Goal: Task Accomplishment & Management: Complete application form

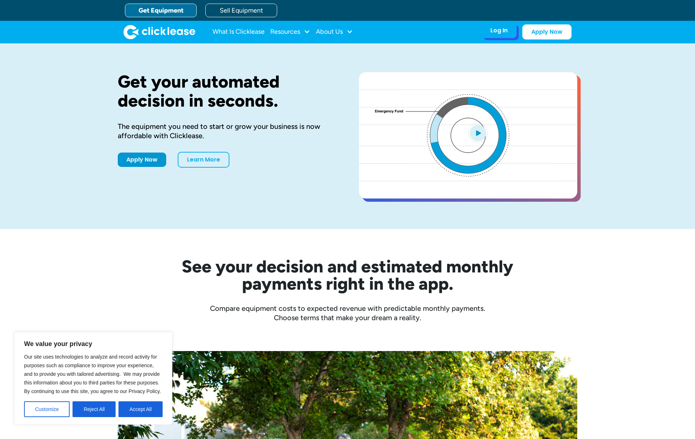
click at [499, 30] on div "Log In" at bounding box center [499, 30] width 17 height 7
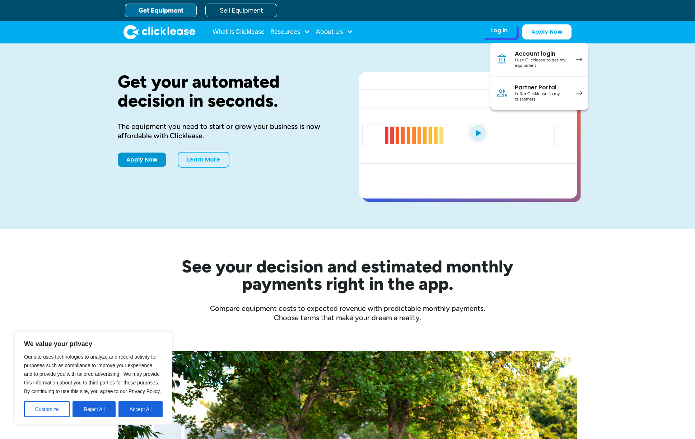
scroll to position [1, 0]
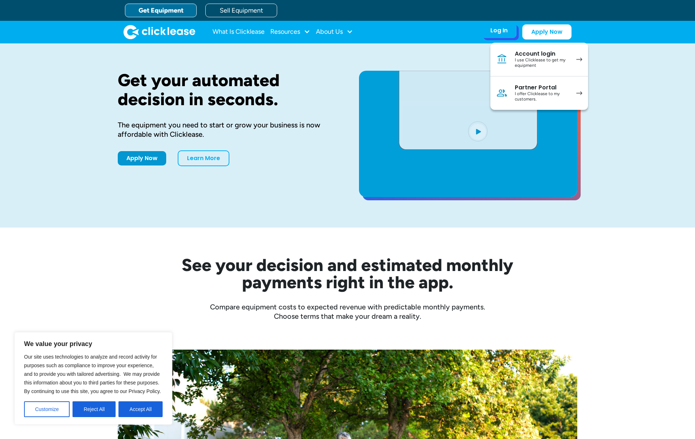
click at [533, 95] on div "I offer Clicklease to my customers." at bounding box center [542, 96] width 54 height 11
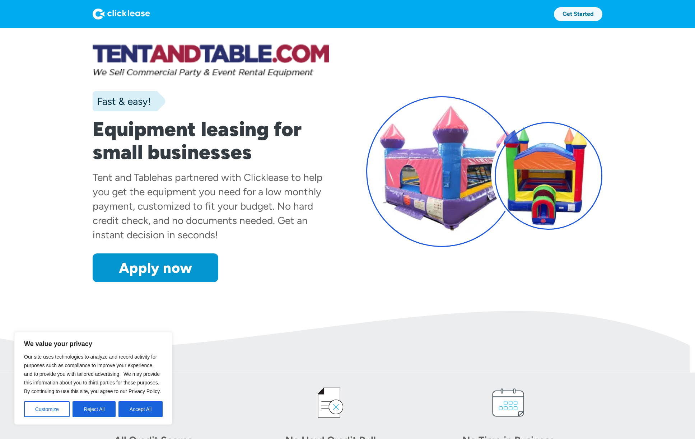
click at [585, 14] on link "Get Started" at bounding box center [578, 14] width 48 height 14
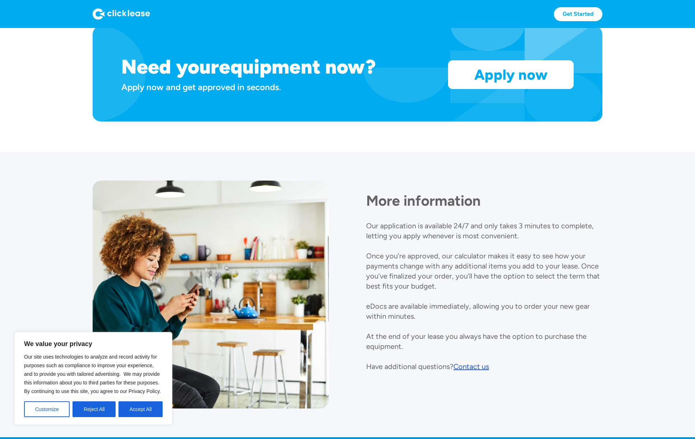
scroll to position [690, 0]
